Goal: Communication & Community: Answer question/provide support

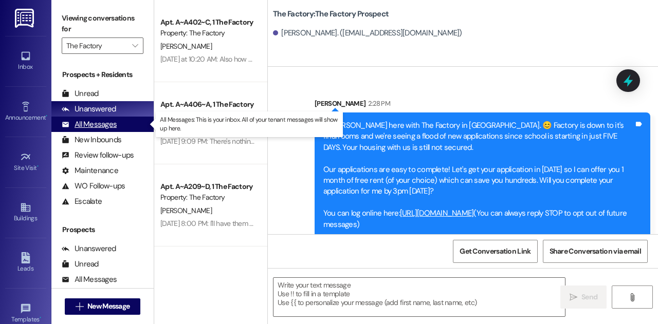
click at [96, 128] on div "All Messages" at bounding box center [89, 124] width 55 height 11
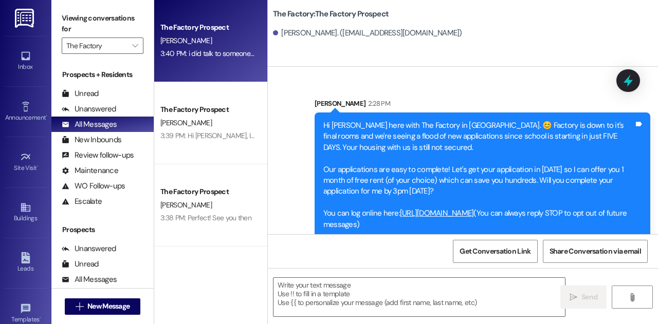
click at [207, 39] on div "[PERSON_NAME]" at bounding box center [207, 40] width 97 height 13
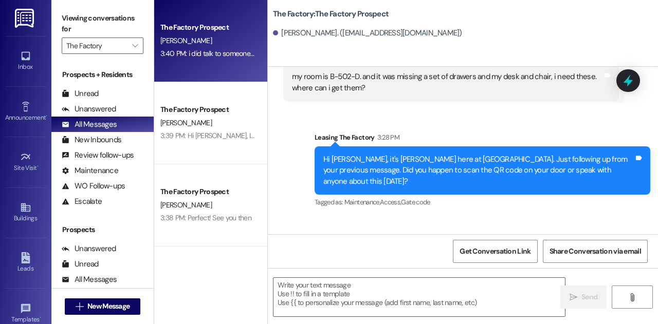
scroll to position [3842, 0]
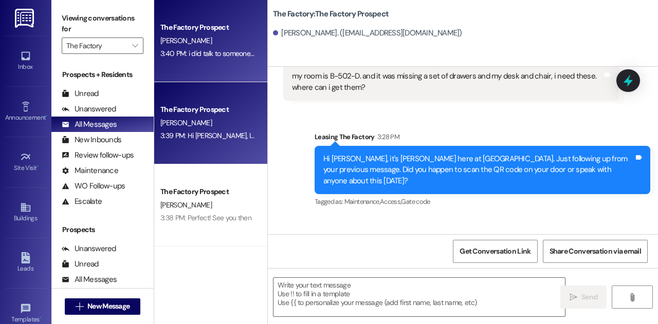
click at [212, 104] on div "The Factory Prospect" at bounding box center [207, 109] width 95 height 11
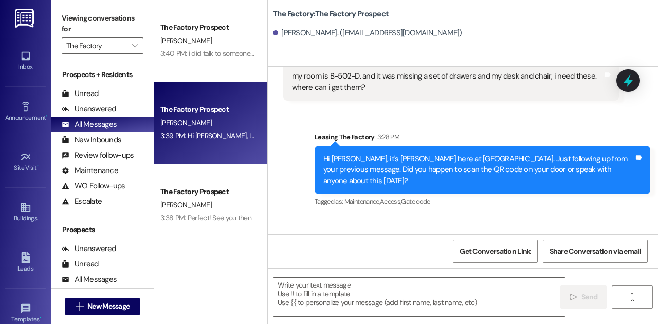
scroll to position [283, 0]
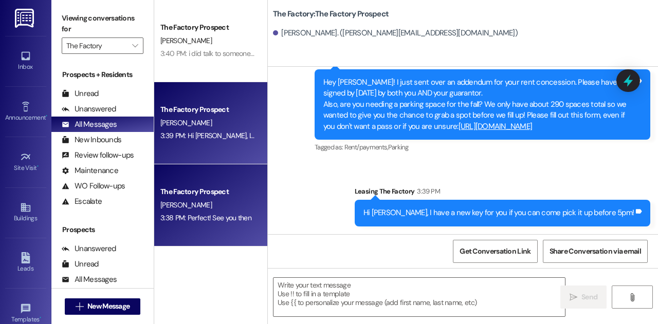
click at [183, 181] on div "The Factory Prospect [PERSON_NAME] 3:38 PM: Perfect! See you then 3:38 PM: Perf…" at bounding box center [210, 205] width 113 height 82
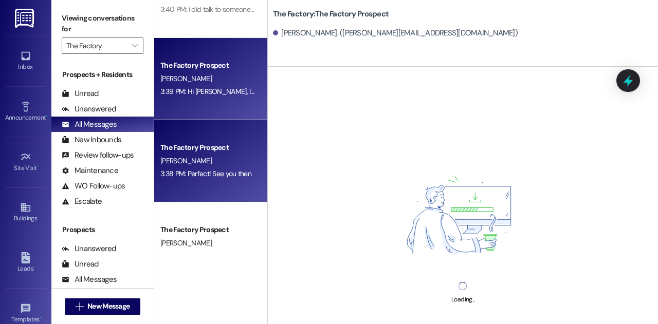
scroll to position [46, 0]
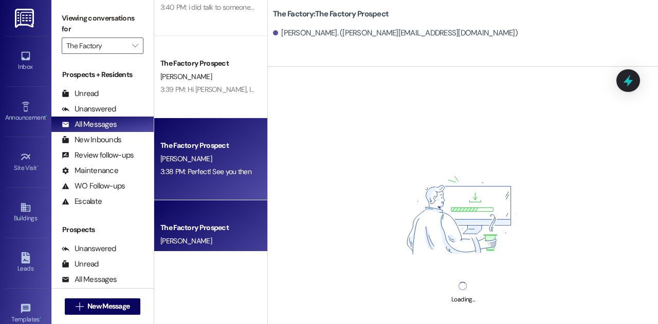
click at [191, 215] on div "The Factory Prospect [PERSON_NAME] 3:29 PM: Yes, that is complete fine. 3:29 PM…" at bounding box center [210, 241] width 113 height 82
click at [198, 146] on div "The Factory Prospect" at bounding box center [207, 145] width 95 height 11
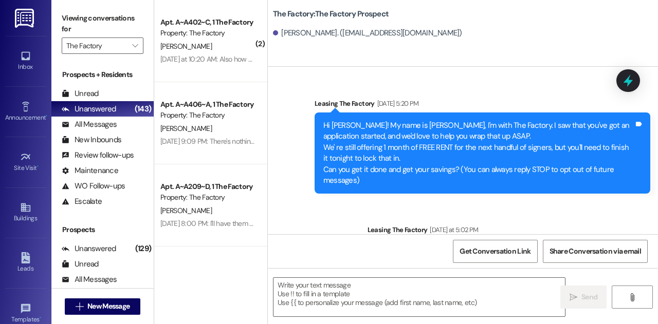
scroll to position [304, 0]
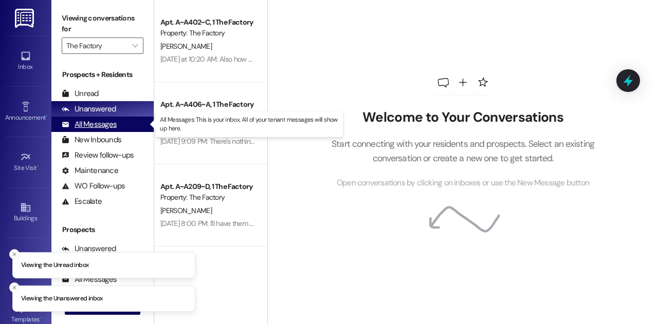
click at [115, 123] on div "All Messages" at bounding box center [89, 124] width 55 height 11
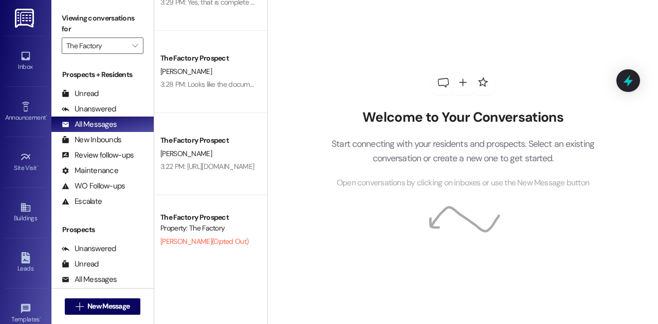
scroll to position [298, 0]
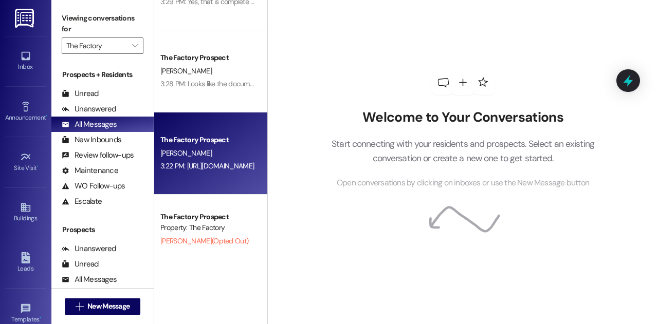
click at [210, 159] on div "[PERSON_NAME]" at bounding box center [207, 153] width 97 height 13
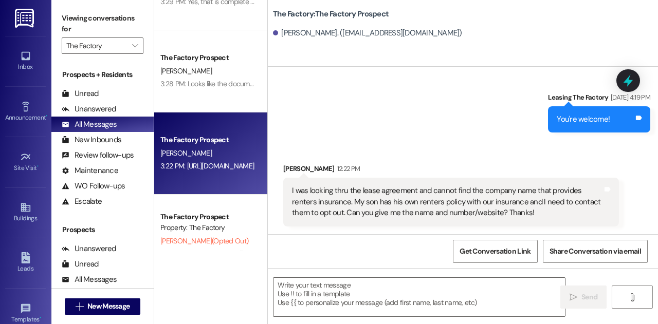
scroll to position [2182, 0]
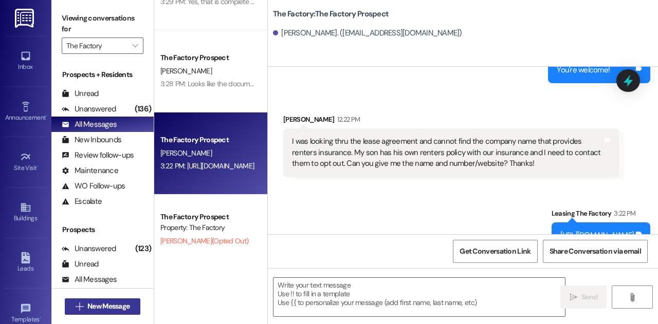
click at [107, 305] on span "New Message" at bounding box center [108, 306] width 42 height 11
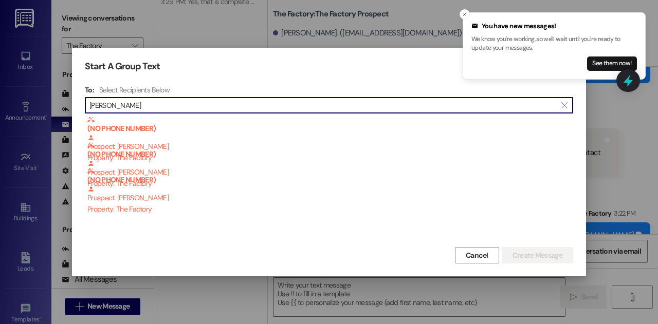
type input "bianca jaqueline"
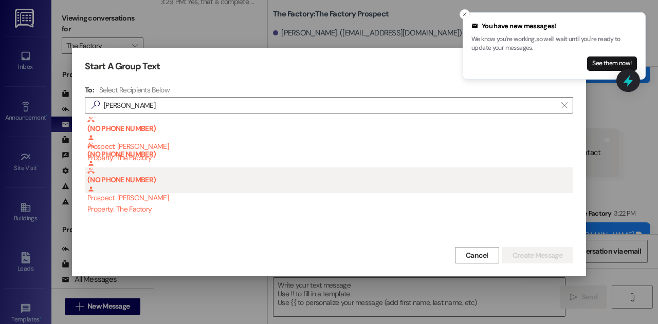
click at [228, 204] on div "Property: The Factory" at bounding box center [329, 209] width 485 height 11
click at [191, 200] on div "(NO PHONE NUMBER) Prospect: Bianca Jaqueline Santos Rodrigues Property: The Fac…" at bounding box center [329, 190] width 485 height 47
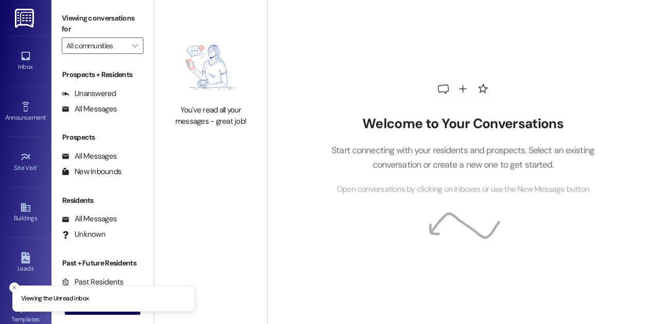
type input "The Factory"
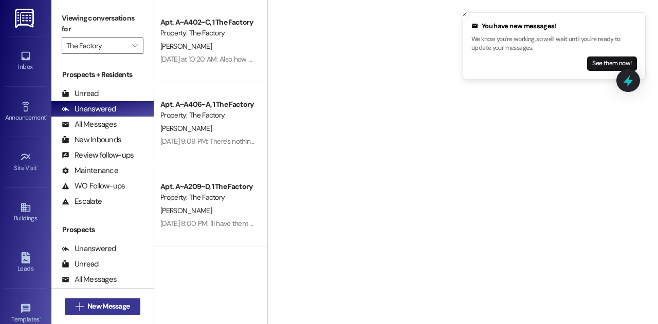
click at [123, 305] on span "New Message" at bounding box center [108, 306] width 42 height 11
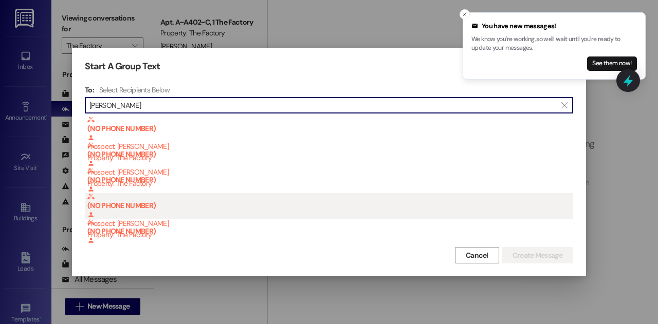
scroll to position [22, 0]
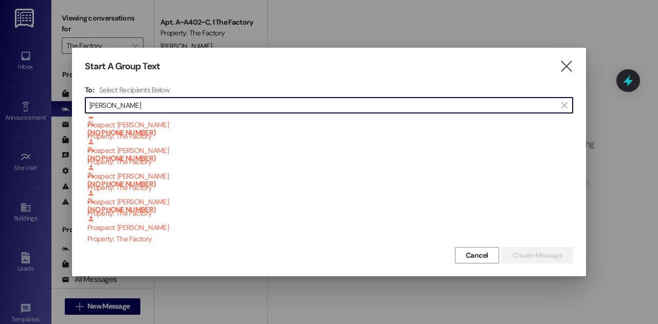
click at [199, 102] on input "bianca jaque" at bounding box center [322, 105] width 466 height 14
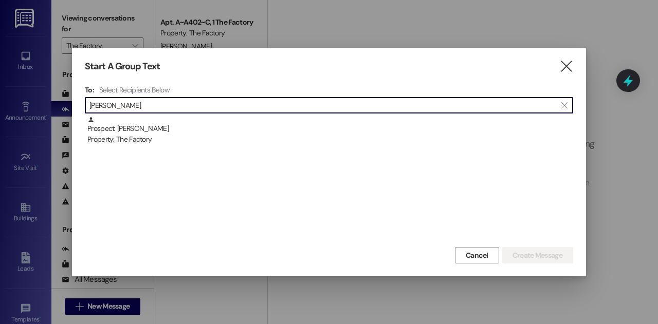
scroll to position [0, 0]
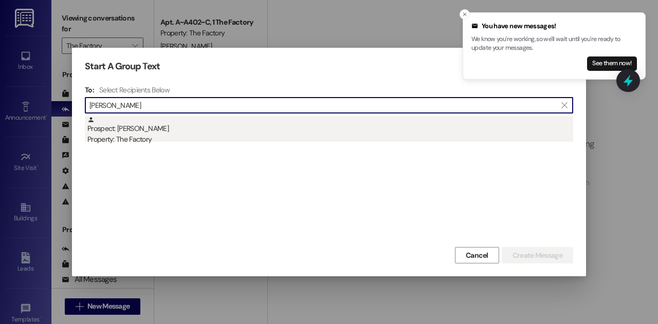
type input "kolbo"
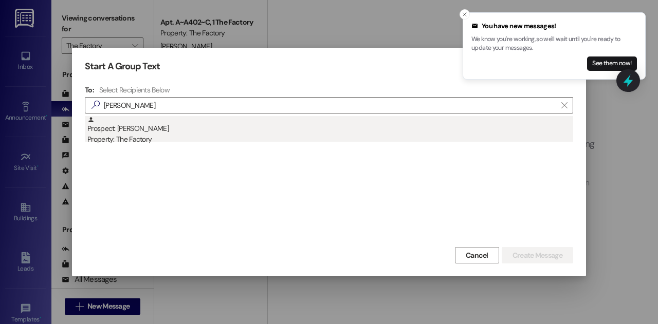
click at [167, 135] on div "Property: The Factory" at bounding box center [329, 139] width 485 height 11
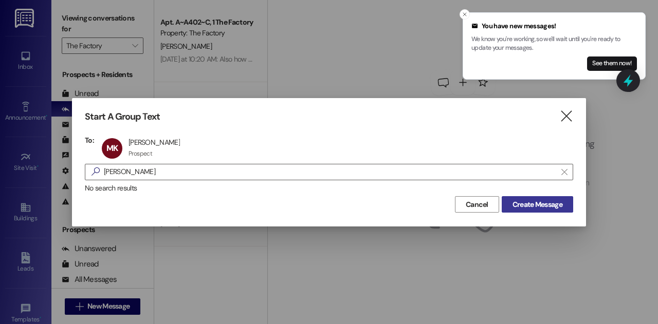
click at [551, 204] on span "Create Message" at bounding box center [537, 204] width 50 height 11
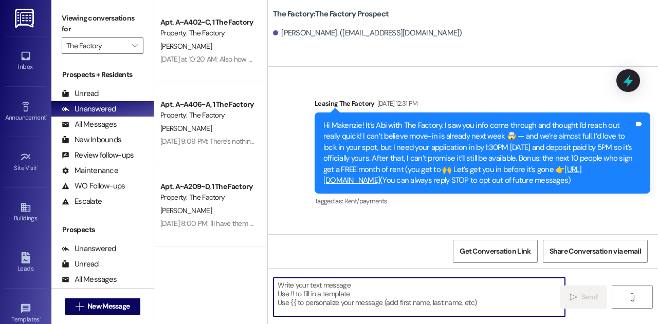
click at [402, 310] on textarea at bounding box center [418, 297] width 291 height 39
paste textarea "Hi Bianca Jaqueline, McKaila here with The Factory in Logan. 😊 Factory is down …"
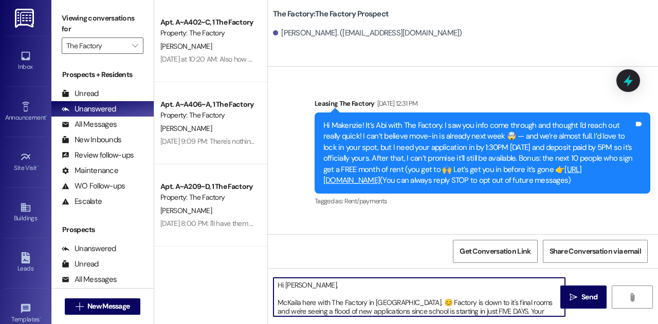
drag, startPoint x: 294, startPoint y: 285, endPoint x: 303, endPoint y: 286, distance: 8.7
click at [303, 286] on textarea "Hi Bianca Jaqueline, McKaila here with The Factory in Logan. 😊 Factory is down …" at bounding box center [418, 297] width 291 height 39
click at [316, 287] on textarea "Hi Bianca Jaqueline, McKaila here with The Factory in Logan. 😊 Factory is down …" at bounding box center [418, 297] width 291 height 39
drag, startPoint x: 316, startPoint y: 287, endPoint x: 297, endPoint y: 285, distance: 19.1
click at [297, 285] on textarea "Hi Bianca Jaqueline, McKaila here with The Factory in Logan. 😊 Factory is down …" at bounding box center [418, 297] width 291 height 39
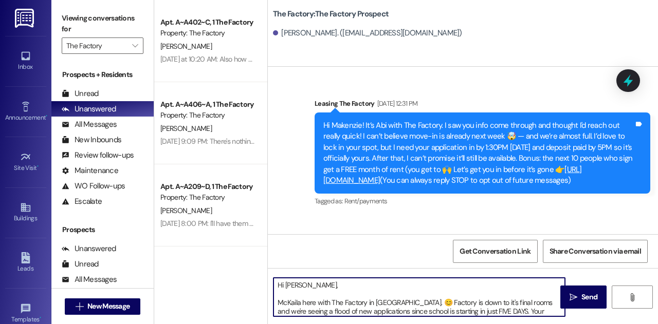
click at [276, 303] on textarea "Hi Makenzie, McKaila here with The Factory in Logan. 😊 Factory is down to it's …" at bounding box center [418, 297] width 291 height 39
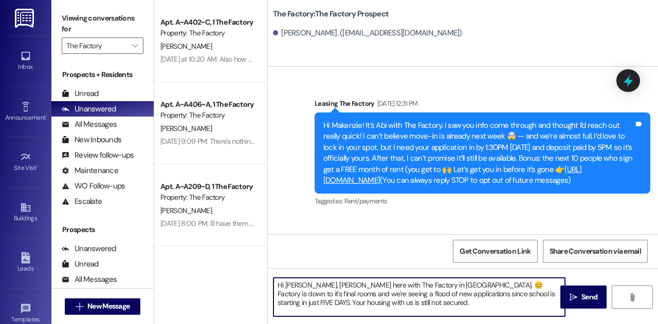
type textarea "Hi Makenzie, McKaila here with The Factory in Logan. 😊 Factory is down to it's …"
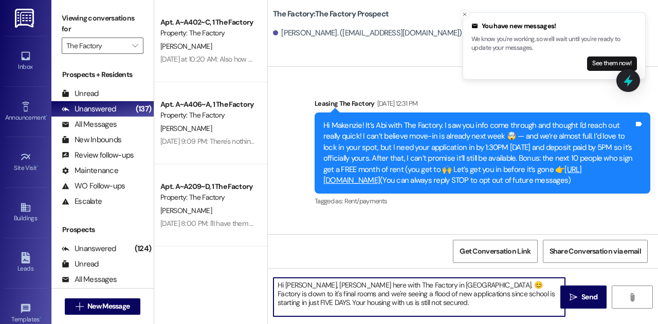
scroll to position [46, 0]
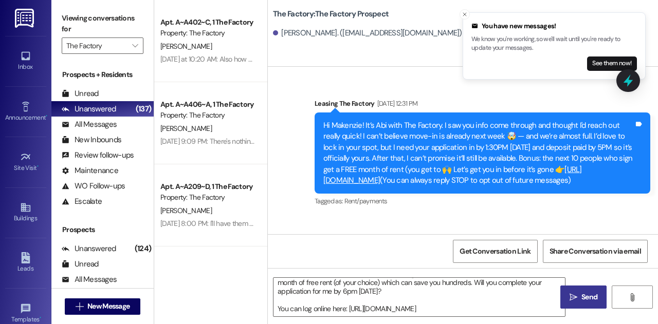
click at [565, 295] on button " Send" at bounding box center [583, 297] width 46 height 23
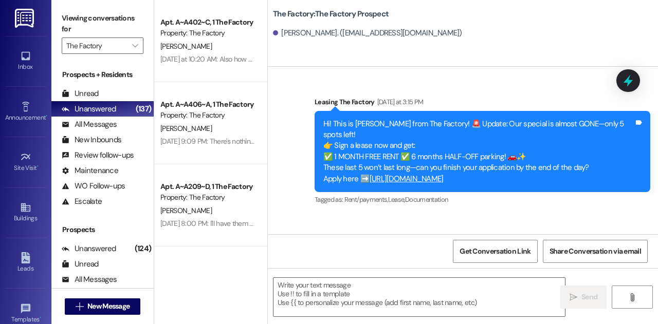
scroll to position [999, 0]
